Goal: Task Accomplishment & Management: Use online tool/utility

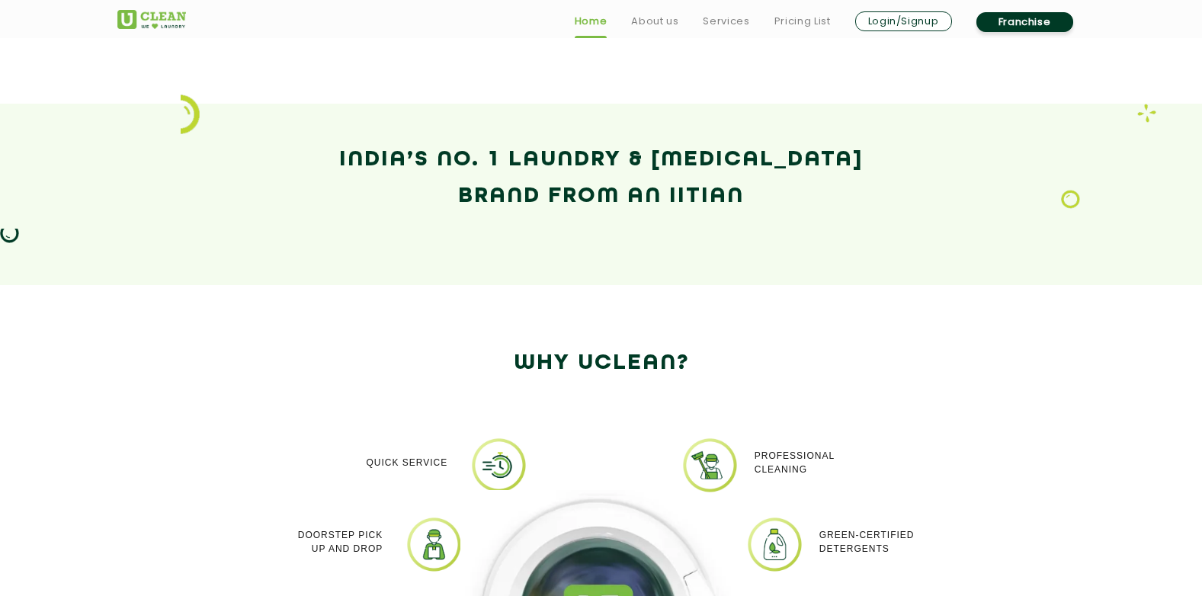
scroll to position [1295, 0]
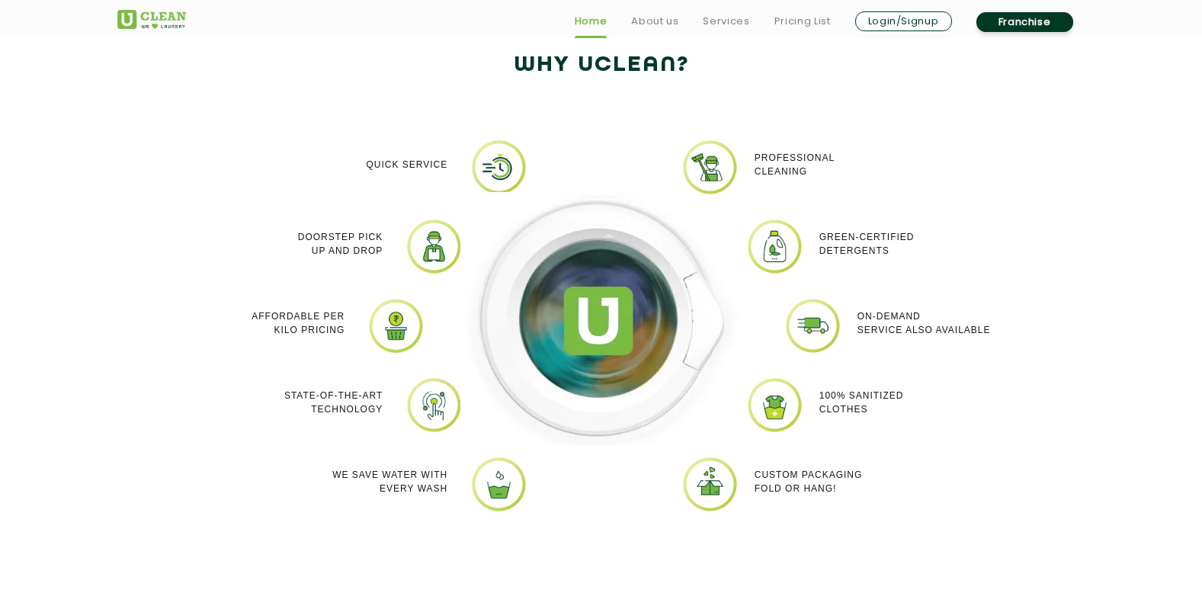
click at [373, 173] on div "Quick Service" at bounding box center [349, 165] width 197 height 52
click at [390, 166] on p "Quick Service" at bounding box center [407, 165] width 82 height 14
click at [539, 178] on div at bounding box center [601, 337] width 305 height 396
click at [510, 168] on div at bounding box center [601, 337] width 305 height 396
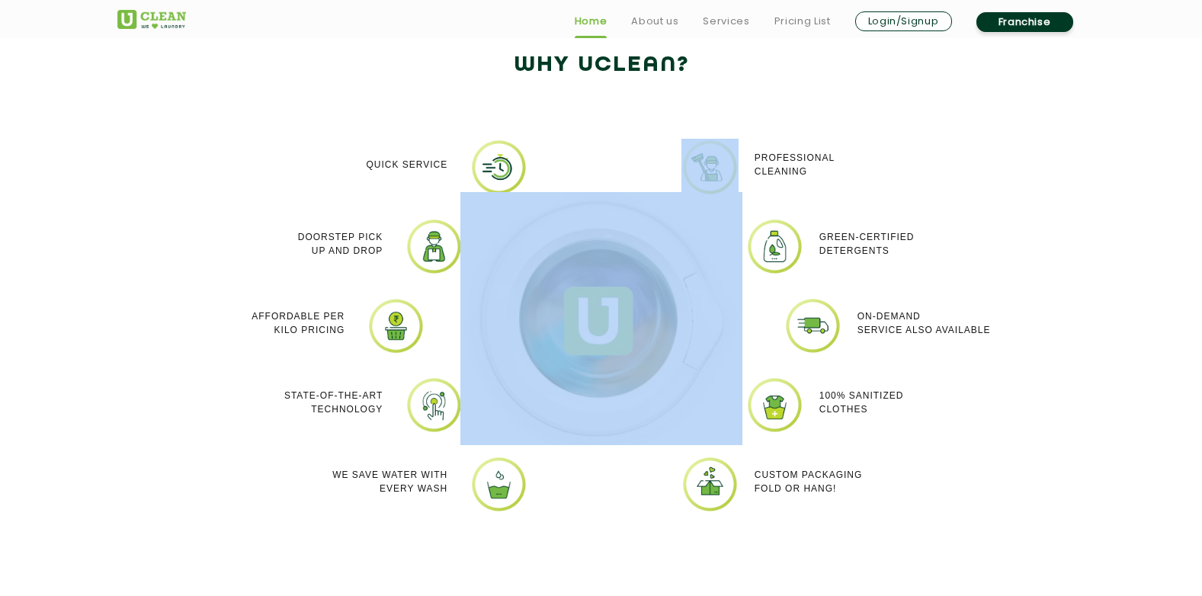
click at [510, 168] on div at bounding box center [601, 337] width 305 height 396
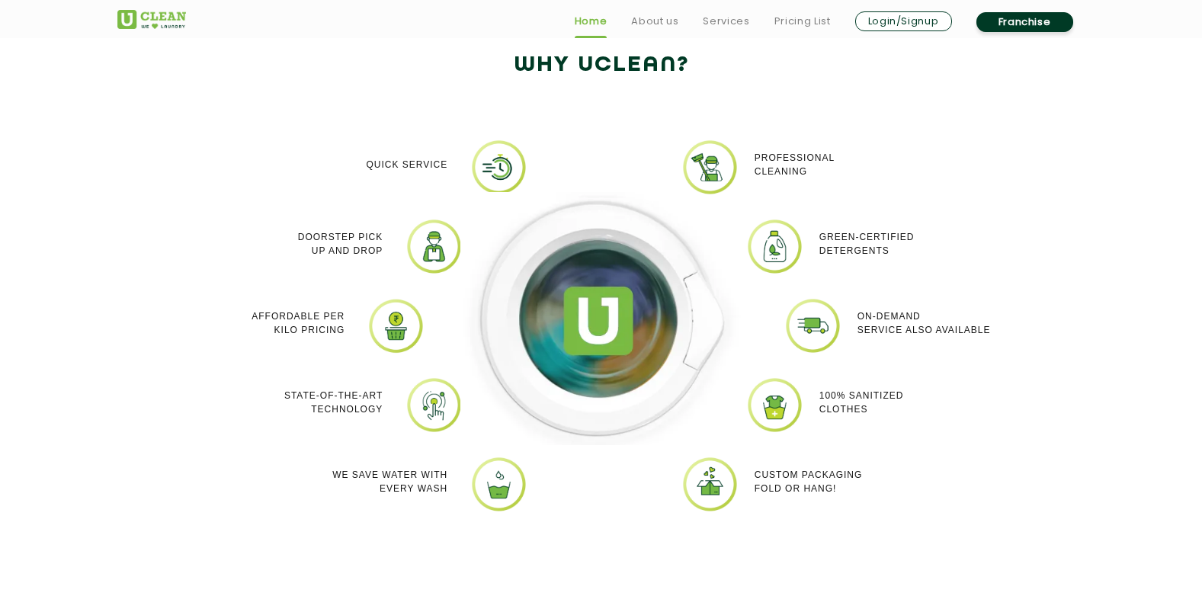
click at [65, 354] on section "Why Uclean? Quick Service Doorstep Pick up and Drop Affordable per kilo pricing…" at bounding box center [601, 302] width 1202 height 631
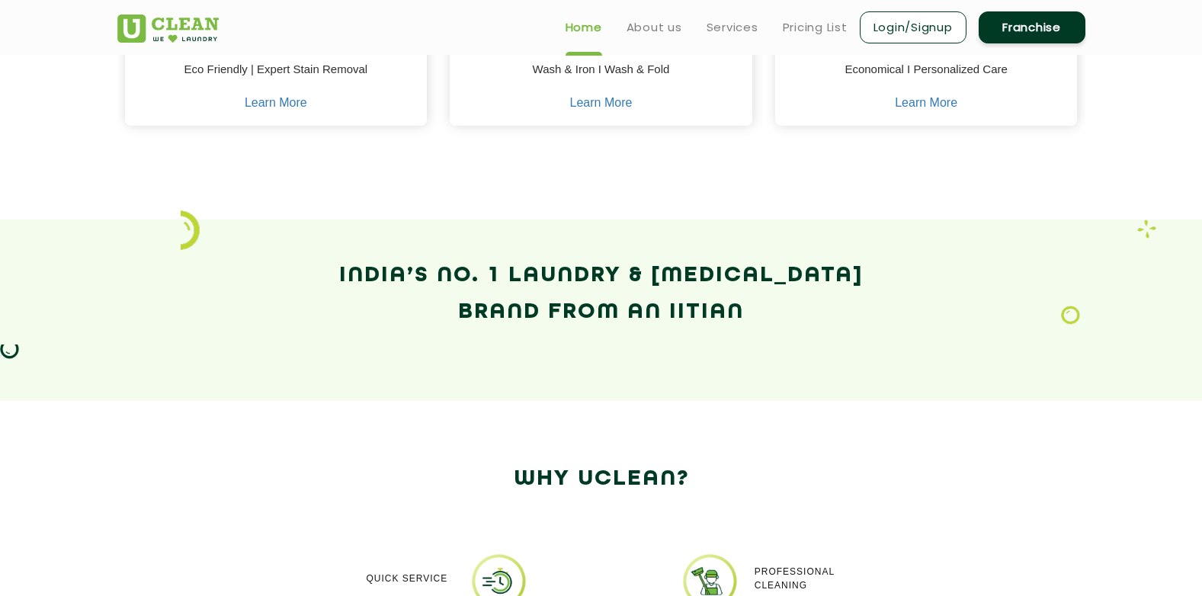
scroll to position [878, 0]
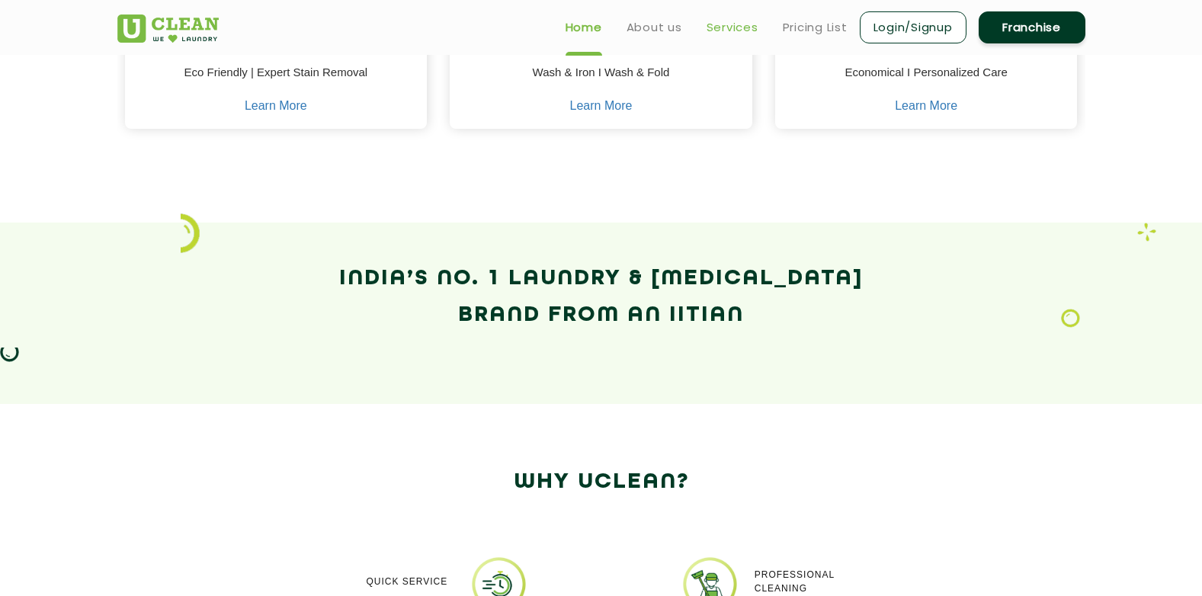
click at [731, 24] on link "Services" at bounding box center [732, 27] width 52 height 18
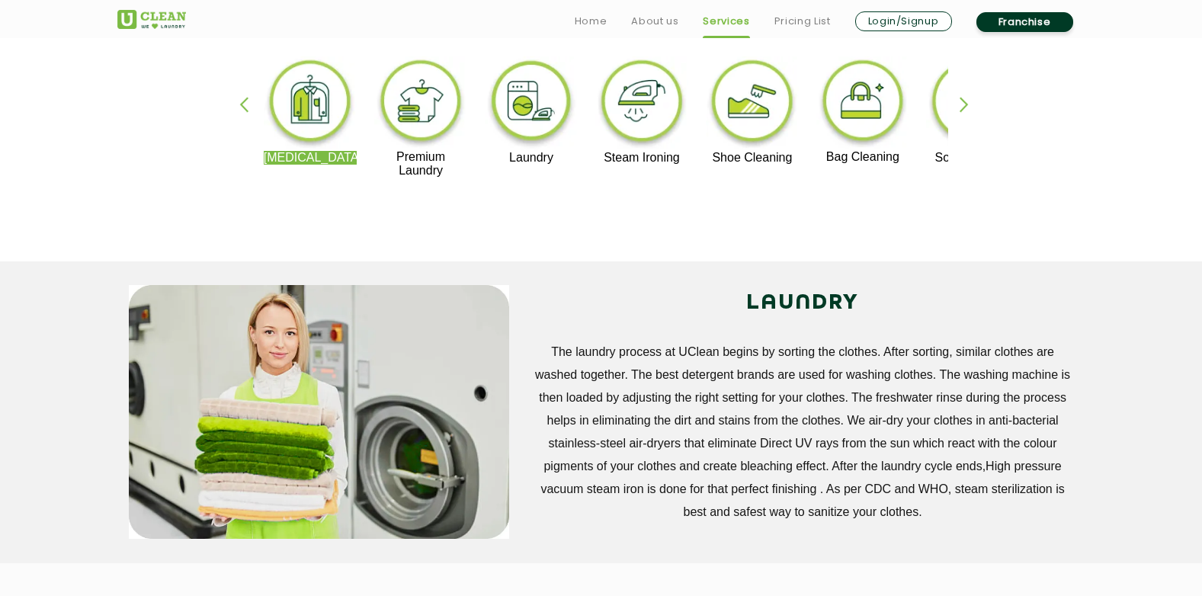
scroll to position [381, 0]
click at [963, 109] on div "button" at bounding box center [970, 117] width 23 height 42
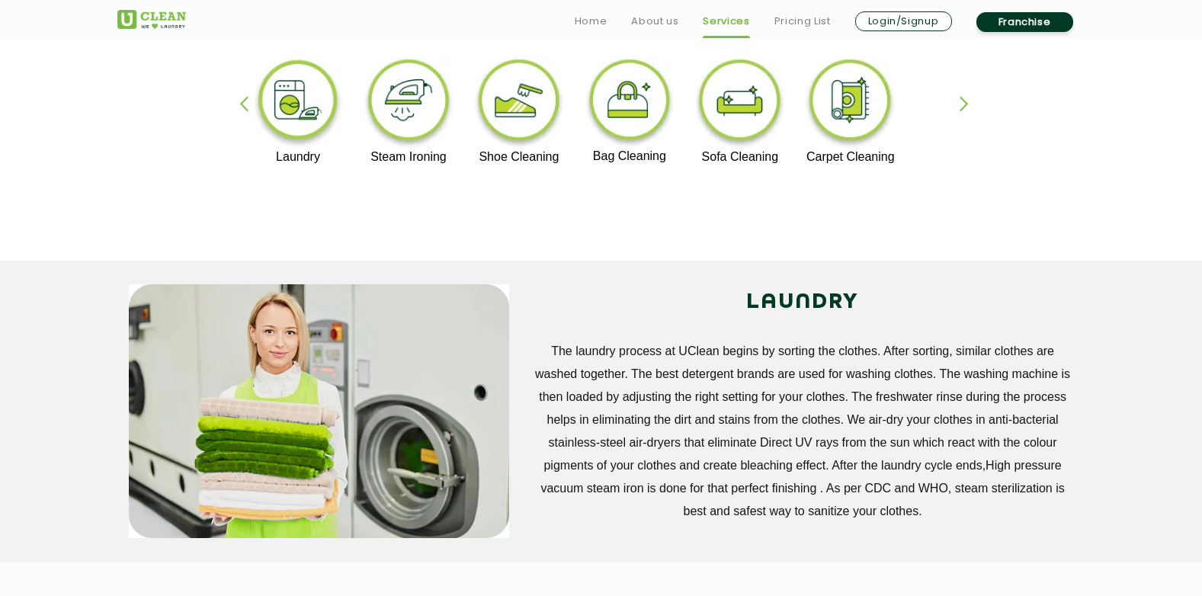
click at [963, 109] on div "button" at bounding box center [970, 117] width 23 height 42
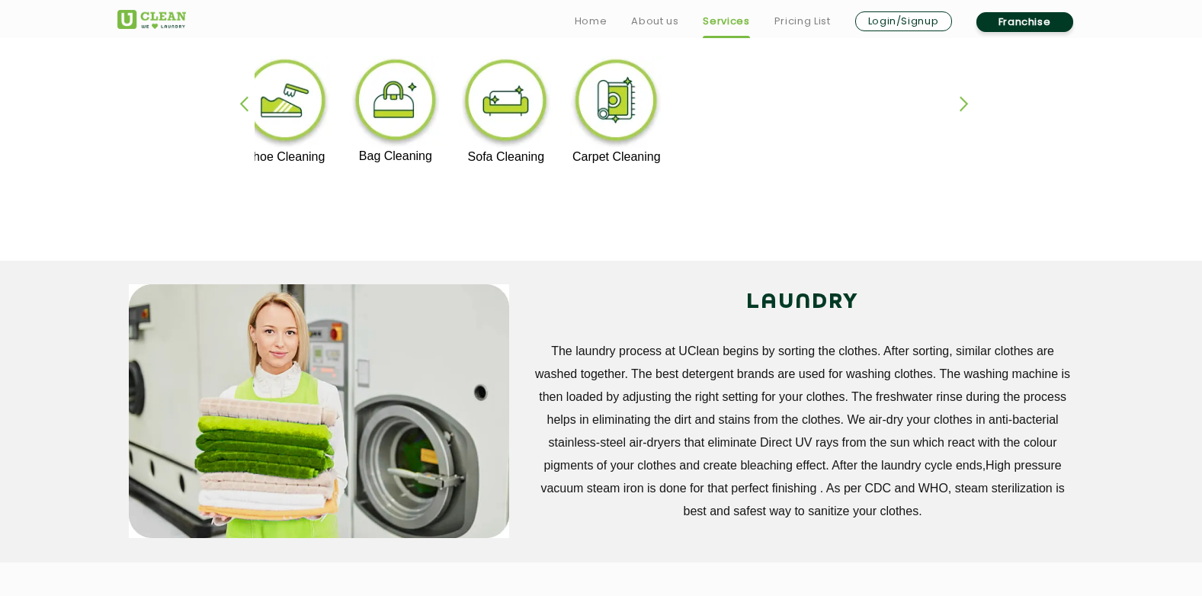
click at [239, 102] on div "button" at bounding box center [250, 117] width 23 height 42
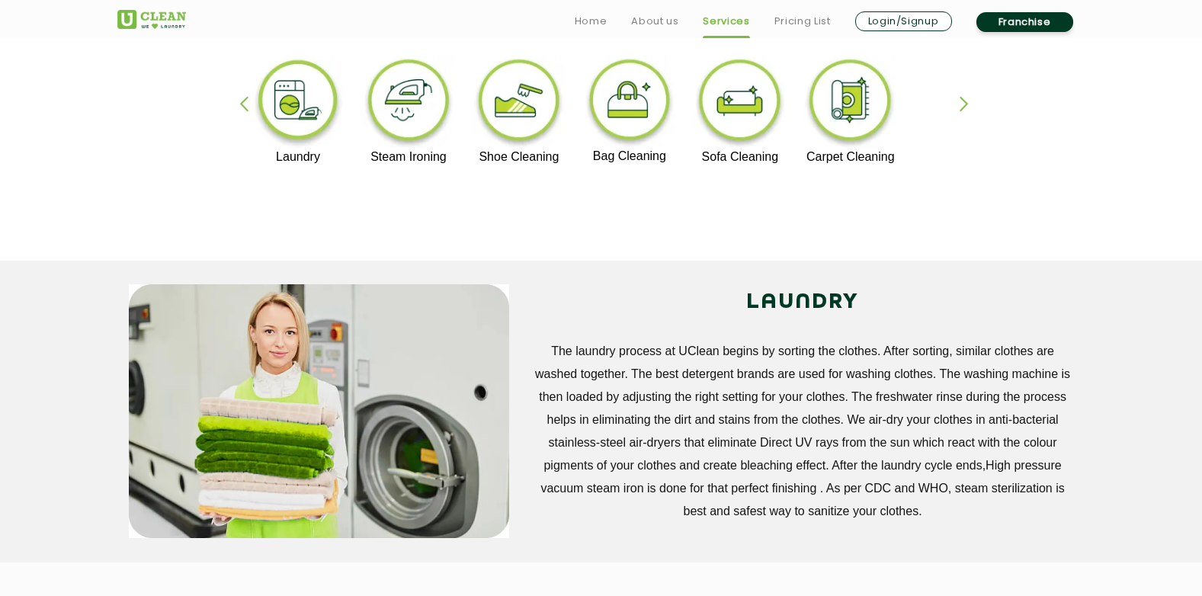
click at [239, 102] on div "button" at bounding box center [250, 117] width 23 height 42
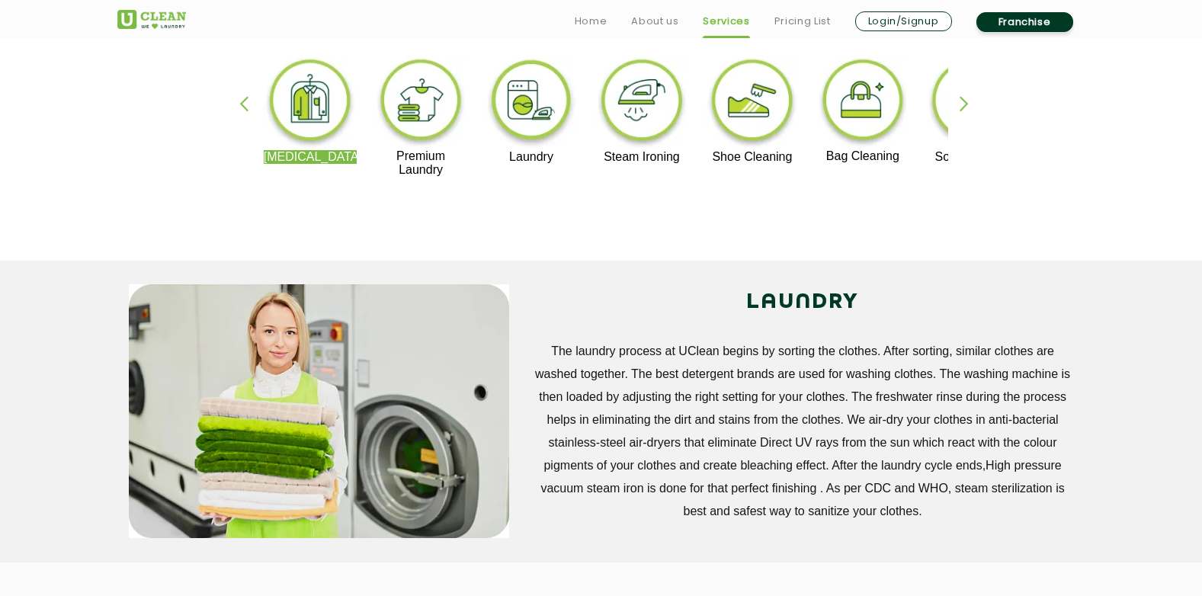
click at [553, 98] on img at bounding box center [532, 103] width 94 height 94
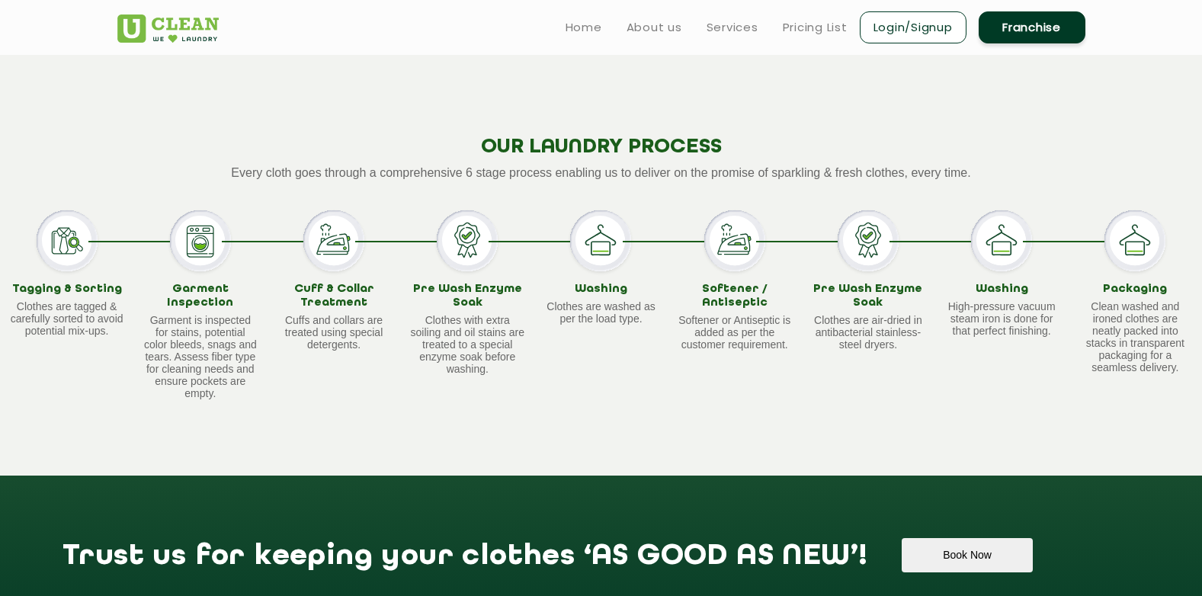
scroll to position [1295, 0]
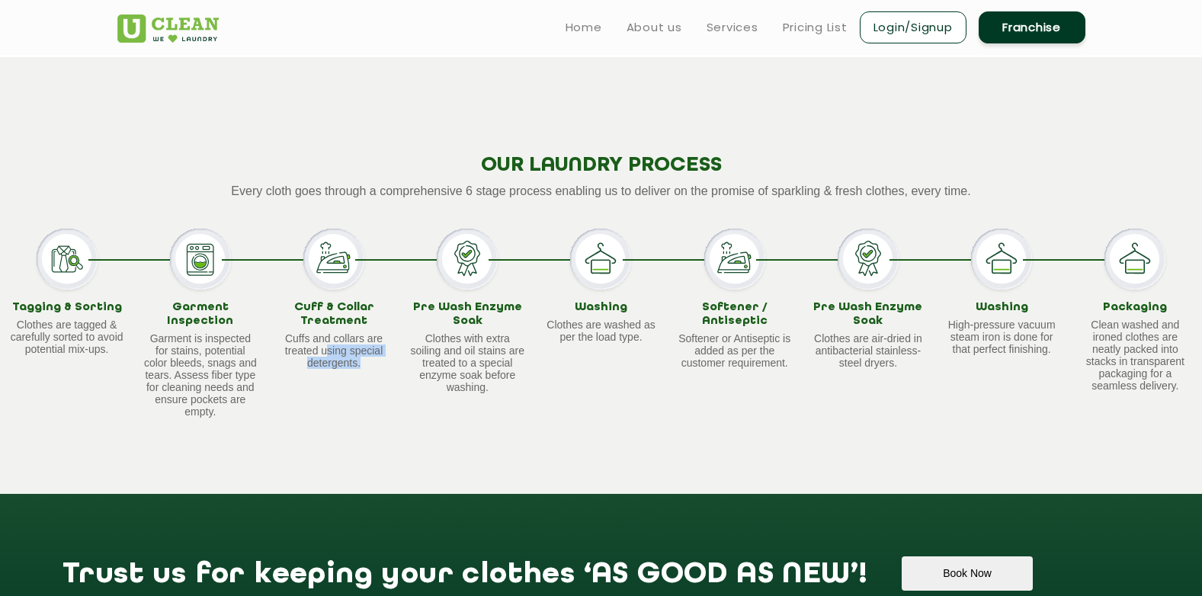
drag, startPoint x: 328, startPoint y: 350, endPoint x: 364, endPoint y: 375, distance: 44.4
click at [364, 375] on div "Cuff & Collar Treatment Cuffs and collars are treated using special detergents." at bounding box center [333, 323] width 133 height 188
drag, startPoint x: 364, startPoint y: 375, endPoint x: 355, endPoint y: 386, distance: 14.6
click at [355, 386] on div "Cuff & Collar Treatment Cuffs and collars are treated using special detergents." at bounding box center [333, 323] width 133 height 188
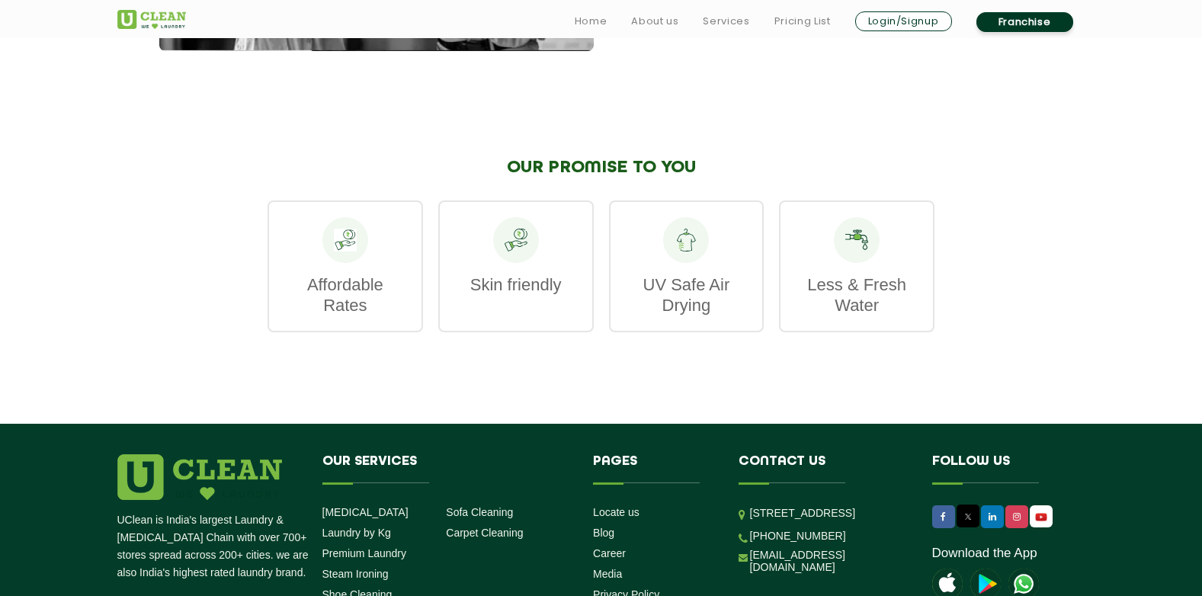
scroll to position [2436, 0]
